Goal: Transaction & Acquisition: Purchase product/service

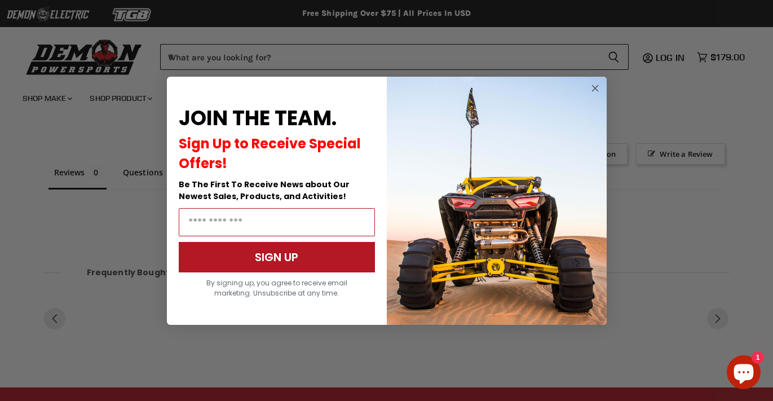
scroll to position [627, 0]
